Goal: Task Accomplishment & Management: Complete application form

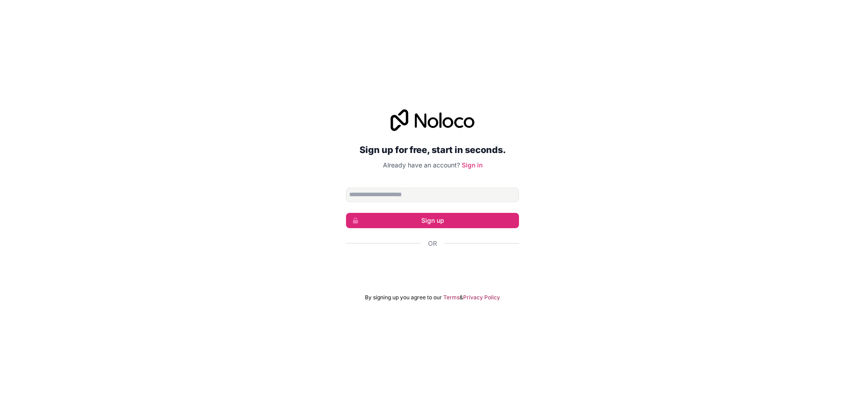
click at [372, 196] on input "Email address" at bounding box center [432, 195] width 173 height 14
type input "**********"
click at [413, 220] on button "Sign up" at bounding box center [432, 220] width 173 height 15
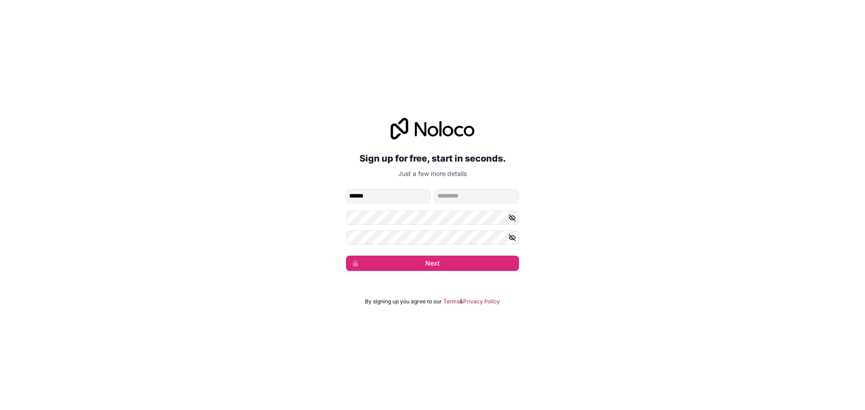
type input "******"
type input "****"
click at [424, 259] on button "Next" at bounding box center [432, 263] width 173 height 15
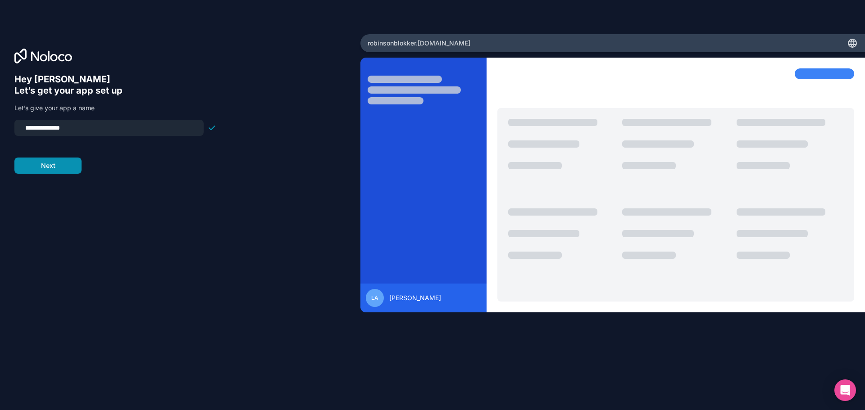
click at [64, 163] on button "Next" at bounding box center [47, 166] width 67 height 16
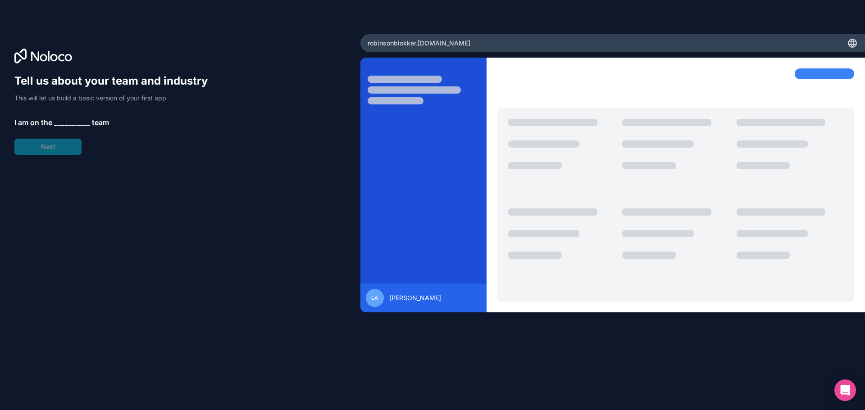
click at [68, 126] on span "__________" at bounding box center [72, 122] width 36 height 11
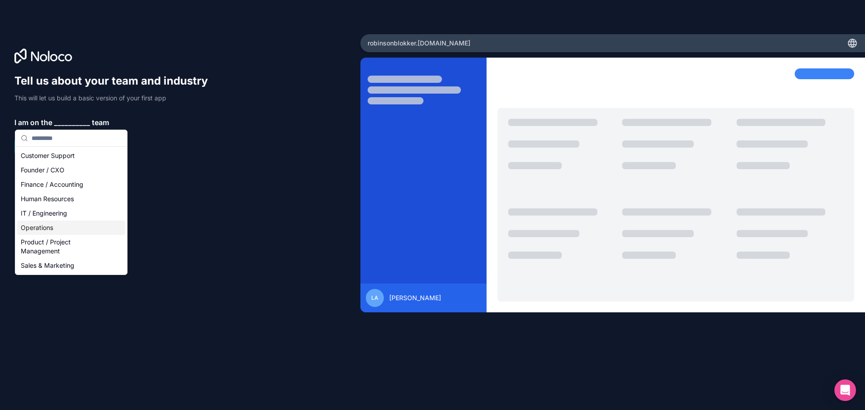
click at [47, 228] on div "Operations" at bounding box center [71, 228] width 108 height 14
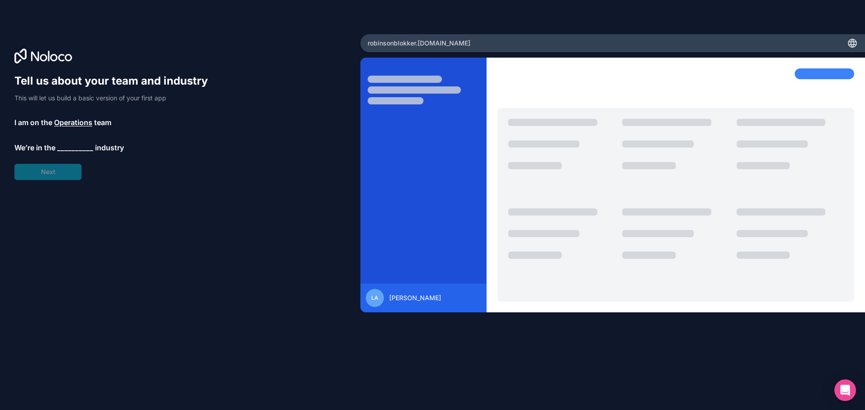
click at [67, 150] on span "__________" at bounding box center [75, 147] width 36 height 11
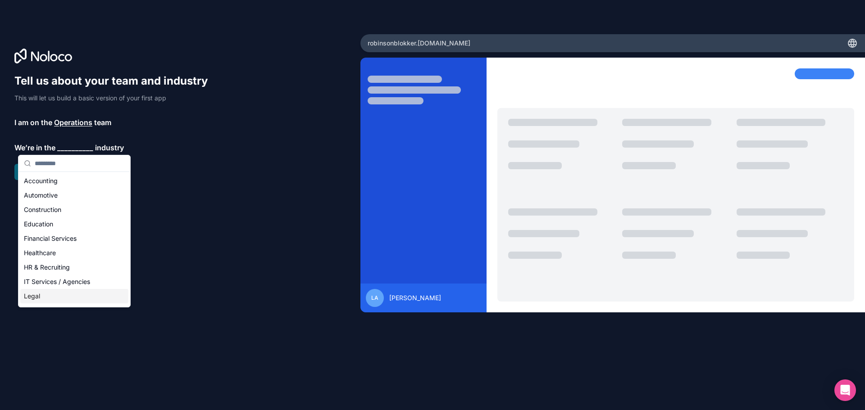
click at [49, 300] on div "Legal" at bounding box center [74, 296] width 108 height 14
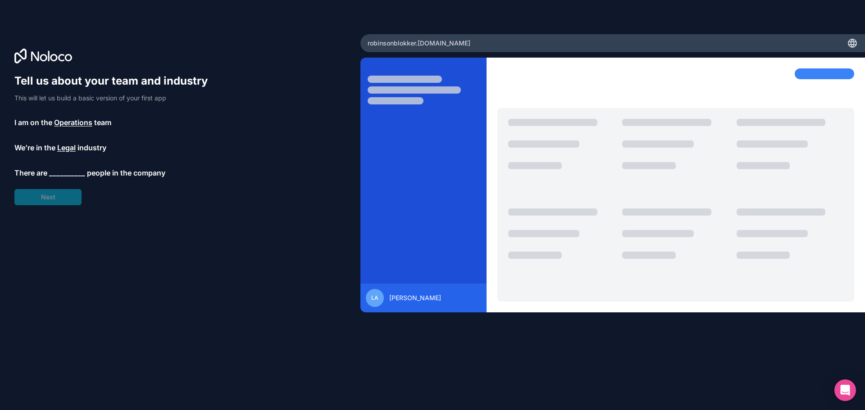
click at [74, 172] on span "__________" at bounding box center [67, 173] width 36 height 11
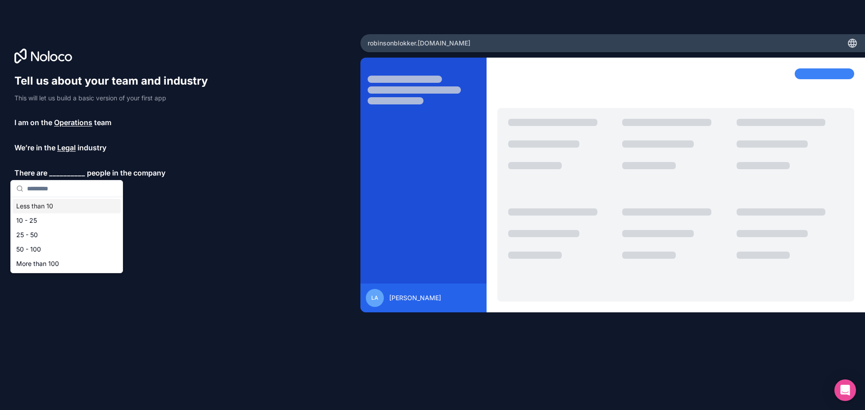
click at [59, 206] on div "Less than 10" at bounding box center [67, 206] width 108 height 14
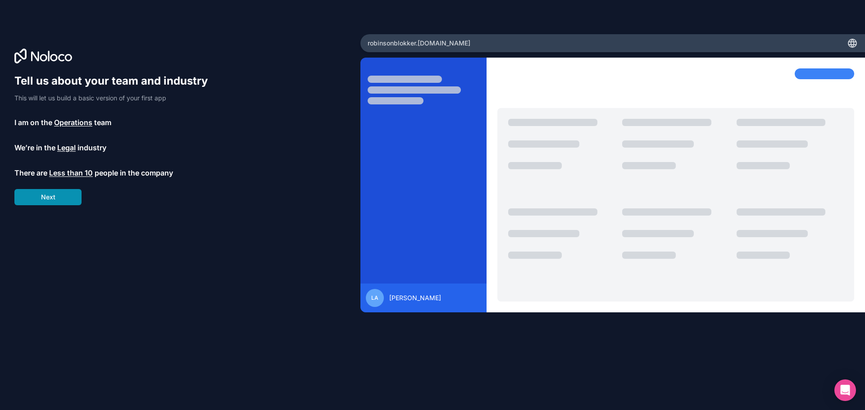
click at [59, 199] on button "Next" at bounding box center [47, 197] width 67 height 16
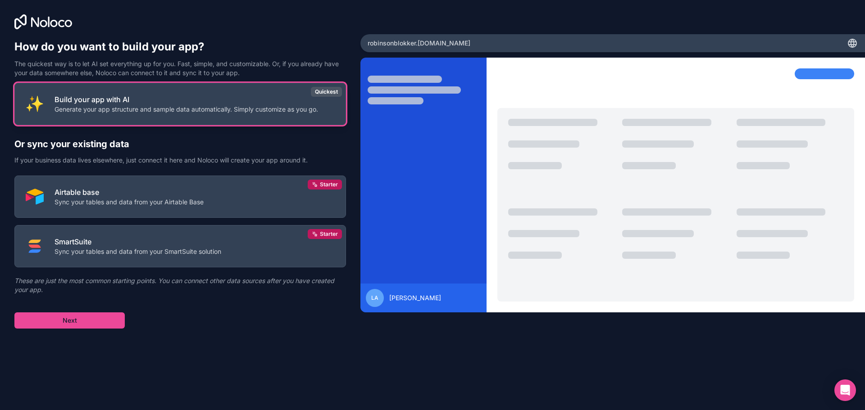
click at [163, 113] on p "Generate your app structure and sample data automatically. Simply customize as …" at bounding box center [185, 109] width 263 height 9
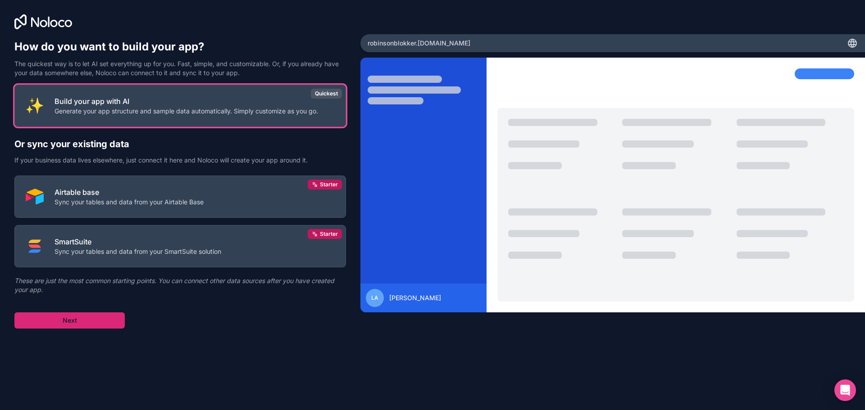
click at [84, 322] on button "Next" at bounding box center [69, 321] width 110 height 16
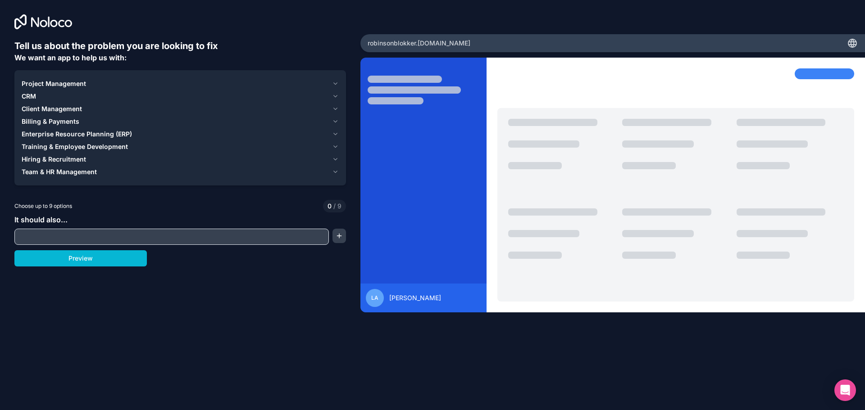
click at [66, 82] on span "Project Management" at bounding box center [54, 83] width 64 height 9
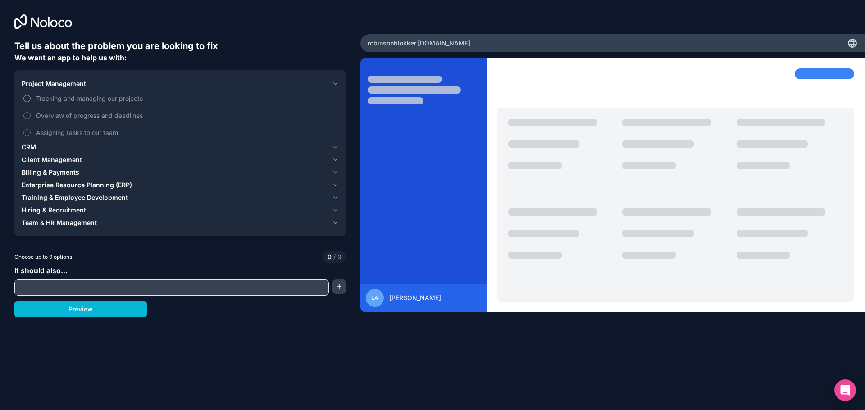
click at [27, 101] on button "Tracking and managing our projects" at bounding box center [26, 98] width 7 height 7
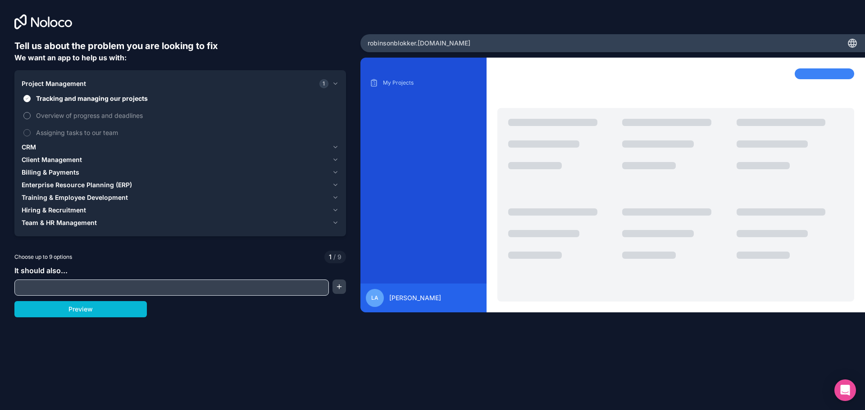
click at [28, 114] on button "Overview of progress and deadlines" at bounding box center [26, 115] width 7 height 7
click at [338, 145] on icon "button" at bounding box center [335, 147] width 7 height 7
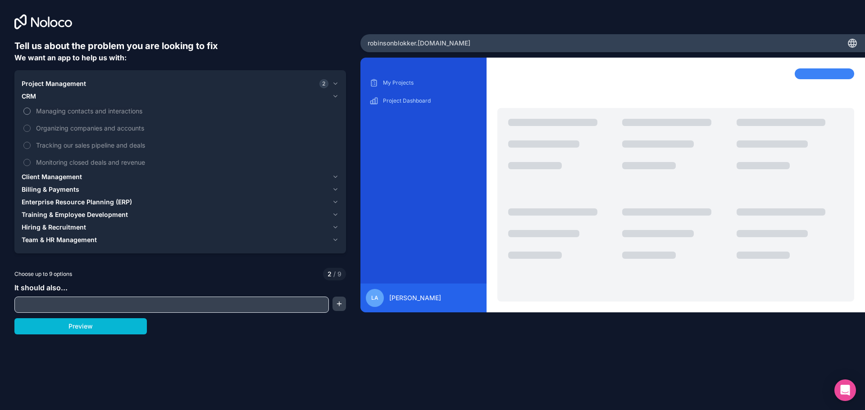
click at [30, 112] on button "Managing contacts and interactions" at bounding box center [26, 111] width 7 height 7
click at [28, 127] on button "Organizing companies and accounts" at bounding box center [26, 128] width 7 height 7
click at [64, 176] on span "Client Management" at bounding box center [52, 176] width 60 height 9
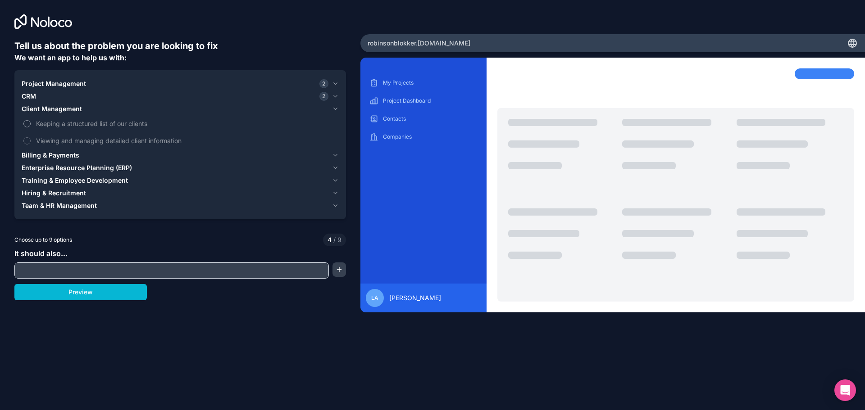
click at [29, 124] on button "Keeping a structured list of our clients" at bounding box center [26, 123] width 7 height 7
click at [29, 137] on label "Viewing and managing detailed client information" at bounding box center [180, 140] width 317 height 17
click at [29, 137] on button "Viewing and managing detailed client information" at bounding box center [26, 140] width 7 height 7
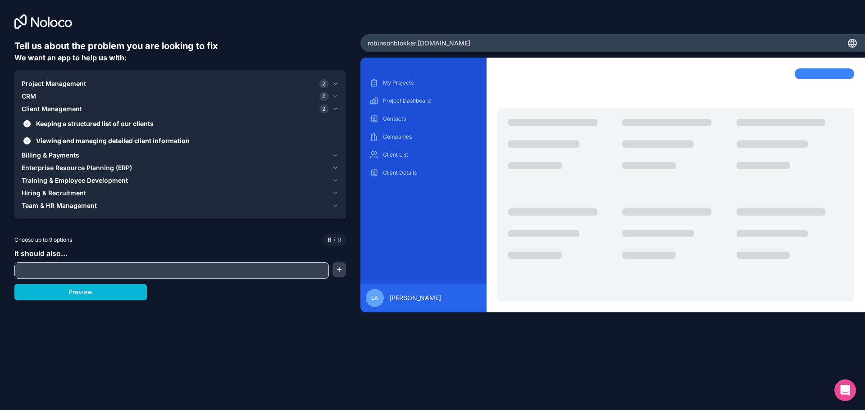
click at [45, 154] on span "Billing & Payments" at bounding box center [51, 155] width 58 height 9
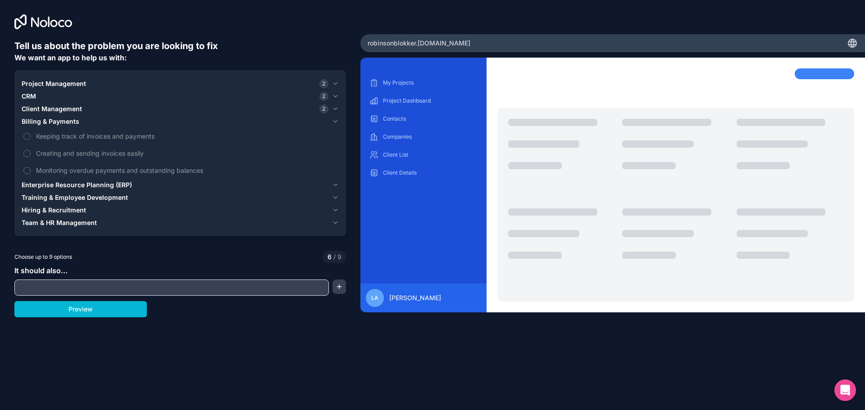
click at [332, 185] on icon "button" at bounding box center [335, 185] width 7 height 7
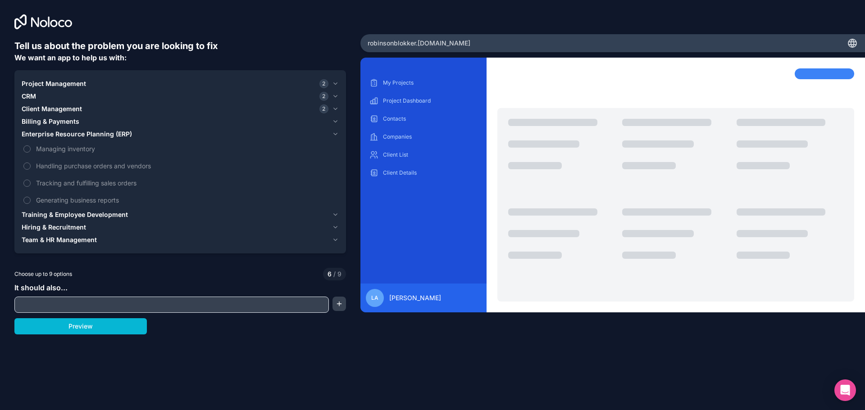
click at [334, 216] on icon "button" at bounding box center [335, 214] width 7 height 7
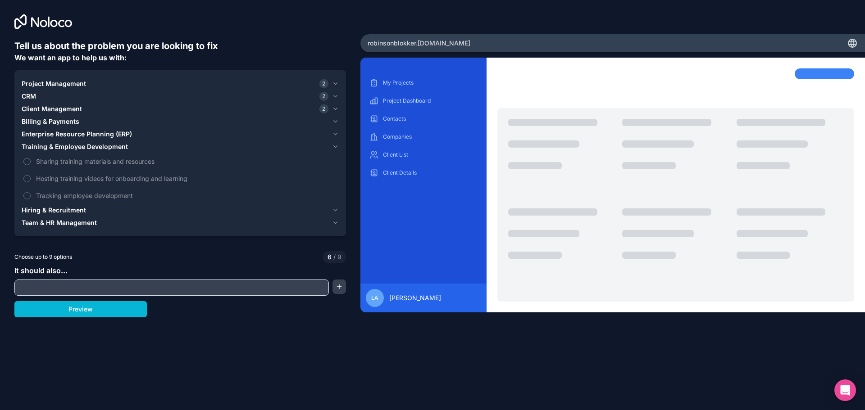
click at [334, 210] on icon "button" at bounding box center [335, 210] width 7 height 7
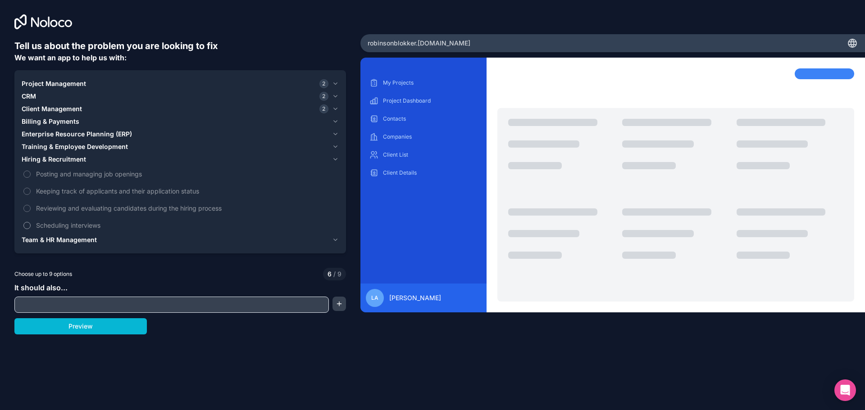
click at [87, 224] on span "Scheduling interviews" at bounding box center [186, 225] width 301 height 9
click at [31, 224] on button "Scheduling interviews" at bounding box center [26, 225] width 7 height 7
click at [336, 240] on icon "button" at bounding box center [335, 239] width 7 height 7
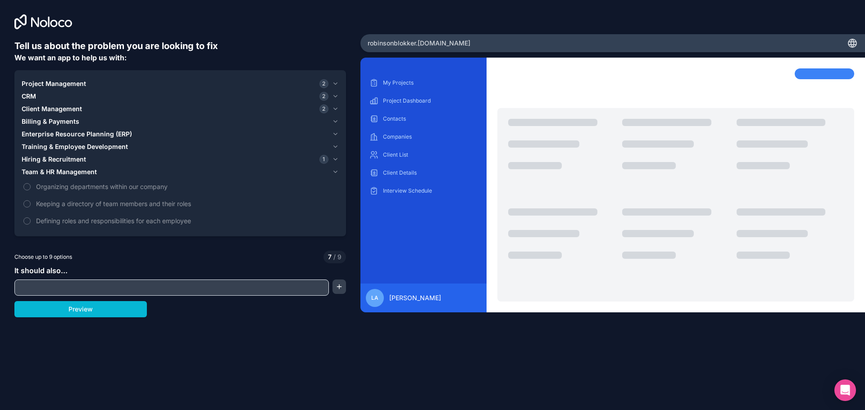
click at [270, 286] on input "text" at bounding box center [172, 287] width 310 height 13
type input "**********"
click at [340, 283] on button "button" at bounding box center [339, 287] width 14 height 14
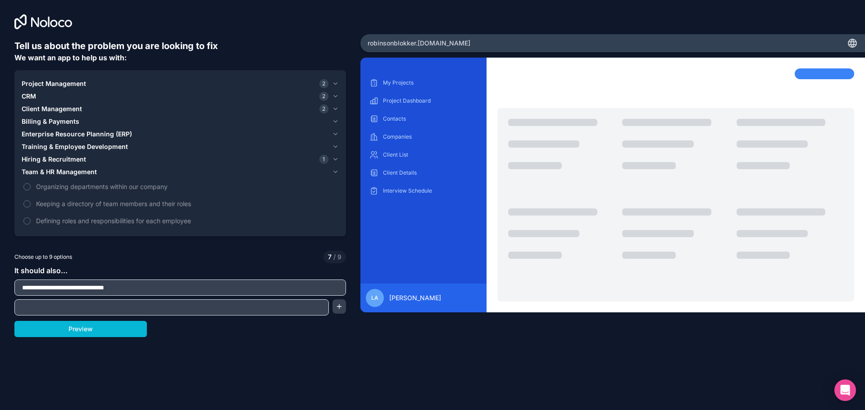
click at [82, 304] on input "text" at bounding box center [172, 307] width 310 height 13
type input "*"
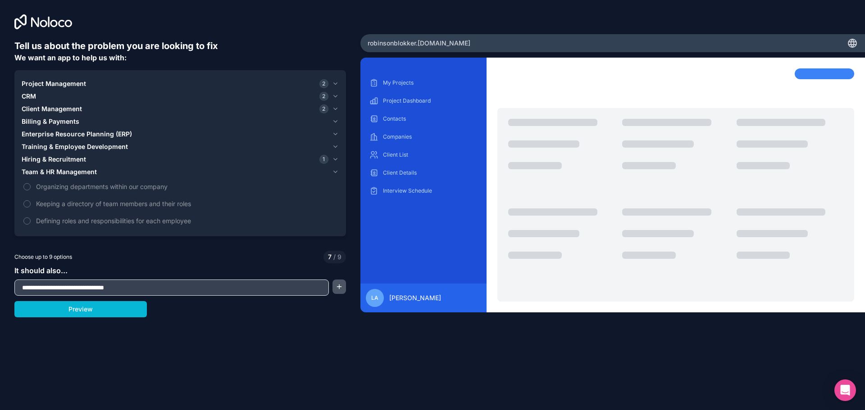
click at [341, 293] on button "button" at bounding box center [339, 287] width 14 height 14
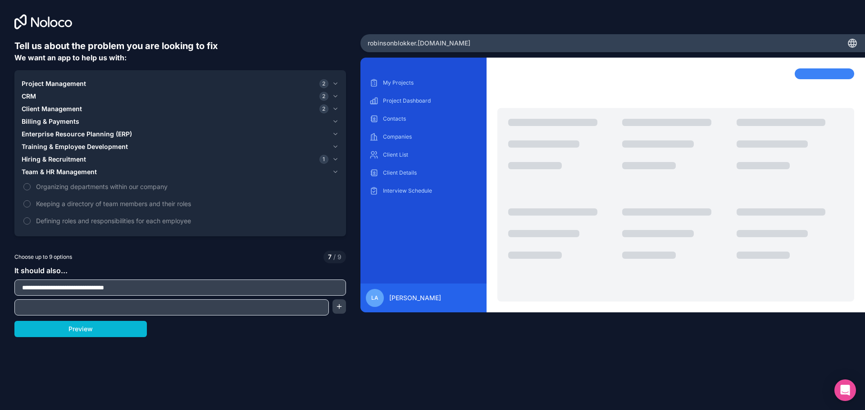
click at [169, 307] on input "text" at bounding box center [172, 307] width 310 height 13
click at [344, 310] on button "button" at bounding box center [339, 307] width 14 height 14
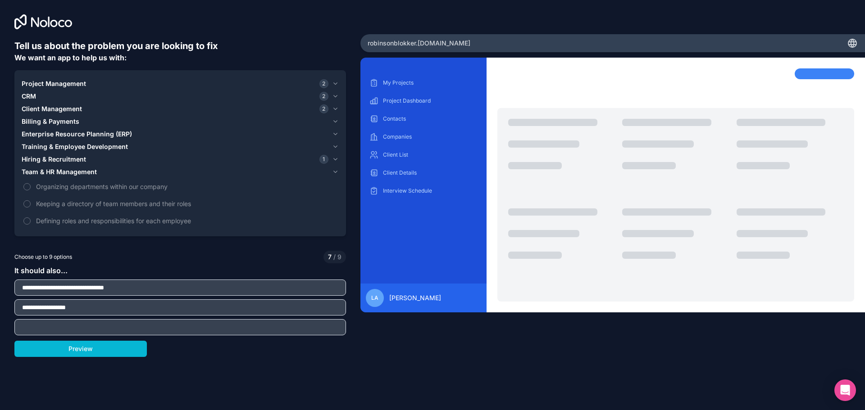
click at [240, 329] on input "text" at bounding box center [180, 327] width 327 height 13
drag, startPoint x: 82, startPoint y: 310, endPoint x: 38, endPoint y: 304, distance: 44.0
click at [38, 304] on input "**********" at bounding box center [180, 307] width 327 height 13
type input "**********"
click at [52, 330] on input "text" at bounding box center [180, 327] width 327 height 13
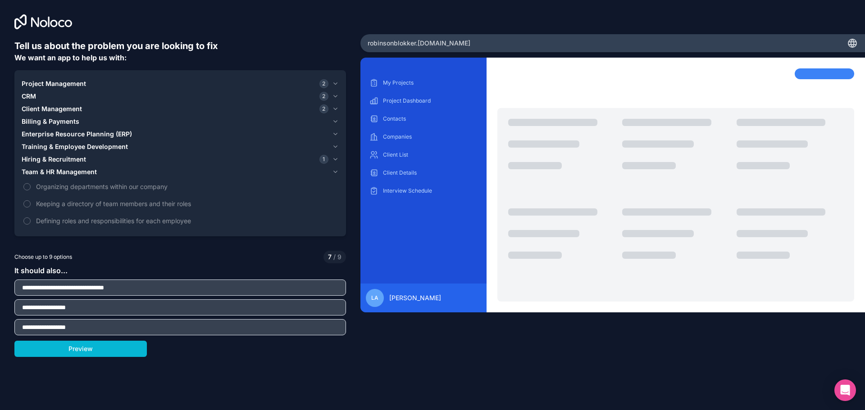
click at [59, 327] on input "**********" at bounding box center [180, 327] width 327 height 13
type input "**********"
click at [122, 347] on button "Preview" at bounding box center [80, 349] width 132 height 16
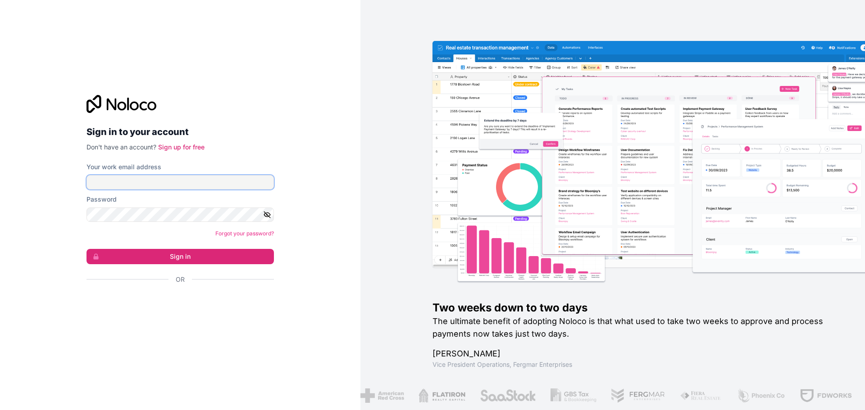
click at [115, 178] on input "Your work email address" at bounding box center [179, 182] width 187 height 14
click at [143, 183] on input "Your work email address" at bounding box center [179, 182] width 187 height 14
type input "**********"
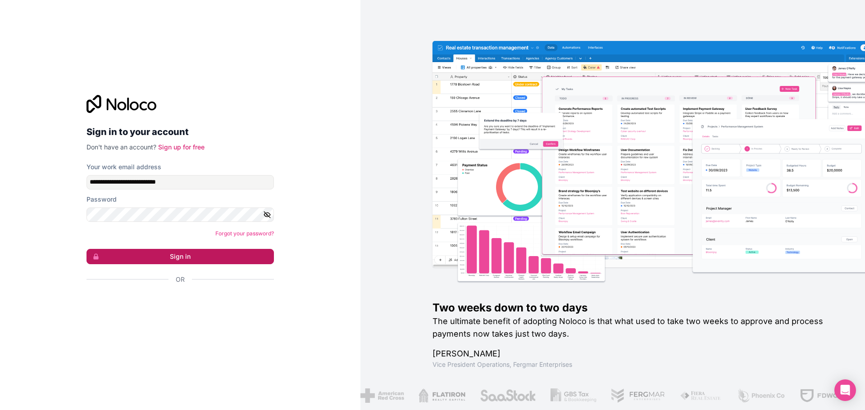
click at [175, 257] on button "Sign in" at bounding box center [179, 256] width 187 height 15
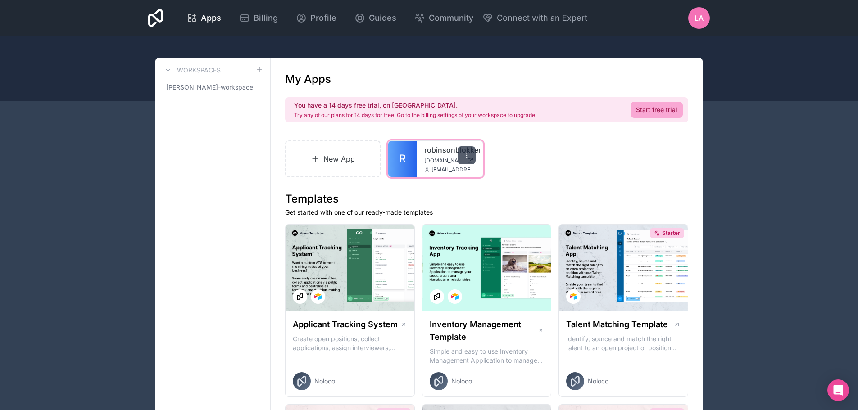
click at [469, 160] on div at bounding box center [467, 155] width 18 height 18
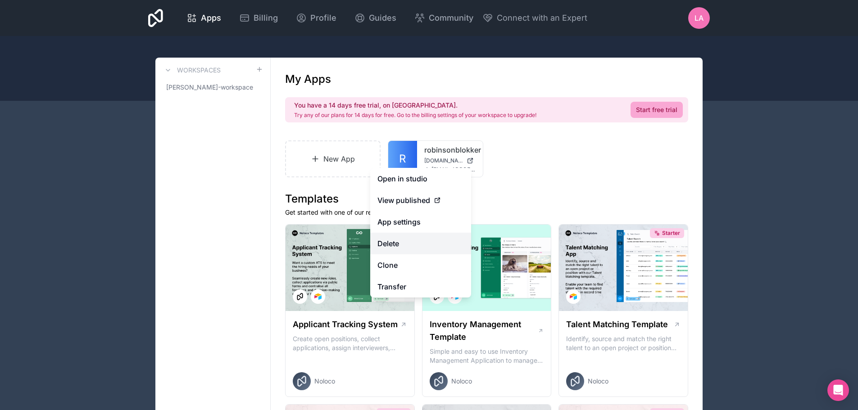
click at [391, 241] on button "Delete" at bounding box center [420, 244] width 101 height 22
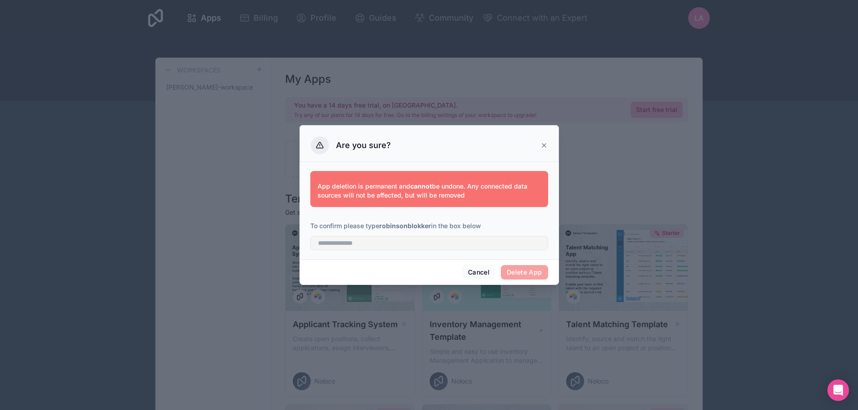
click at [447, 252] on div "App deletion is permanent and cannot be undone. Any connected data sources will…" at bounding box center [429, 209] width 238 height 86
click at [443, 246] on input "text" at bounding box center [429, 243] width 238 height 14
type input "**********"
click at [544, 275] on button "Delete App" at bounding box center [524, 272] width 47 height 14
